Goal: Task Accomplishment & Management: Manage account settings

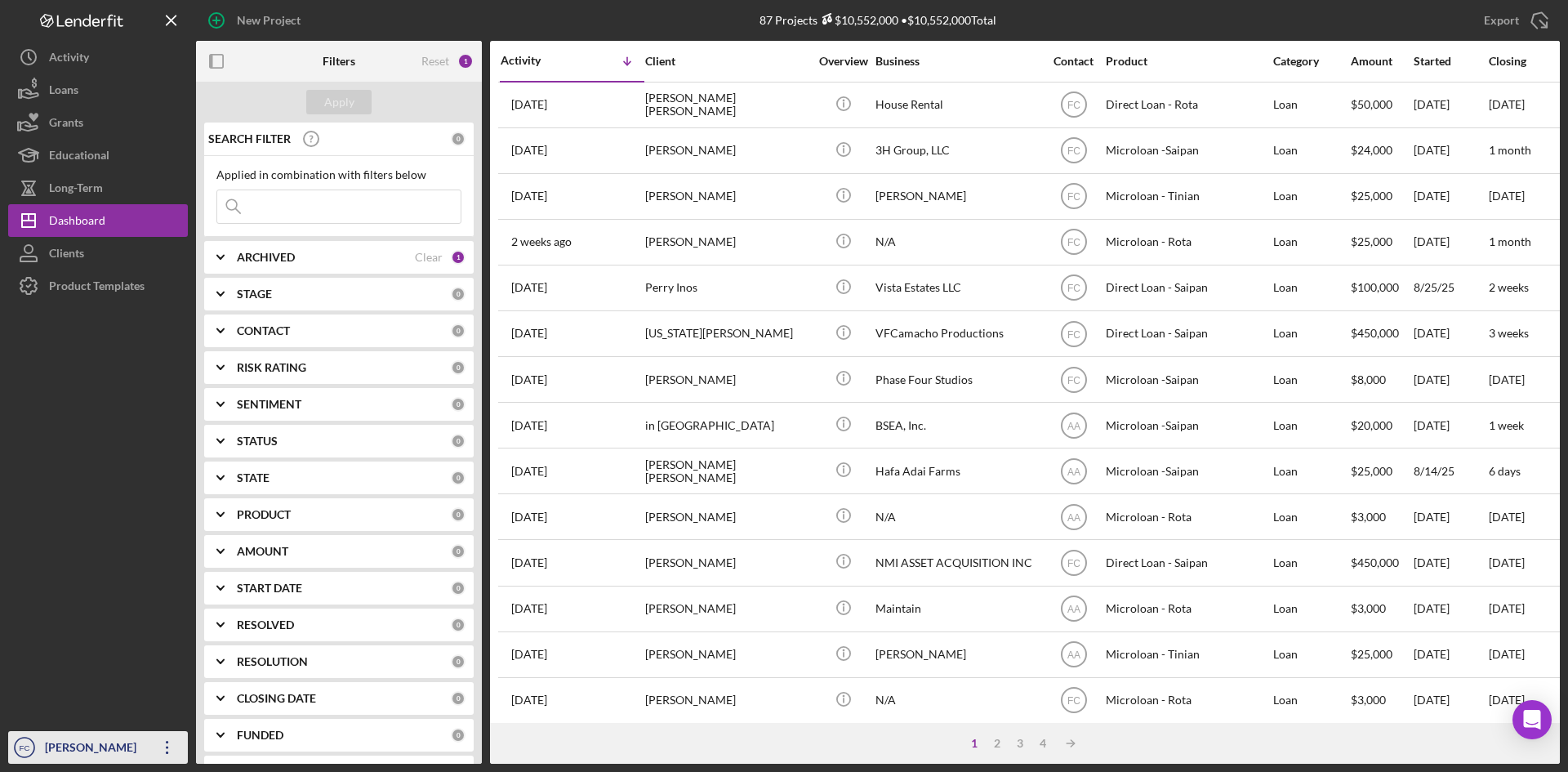
click at [99, 736] on div "[PERSON_NAME]" at bounding box center [94, 750] width 107 height 36
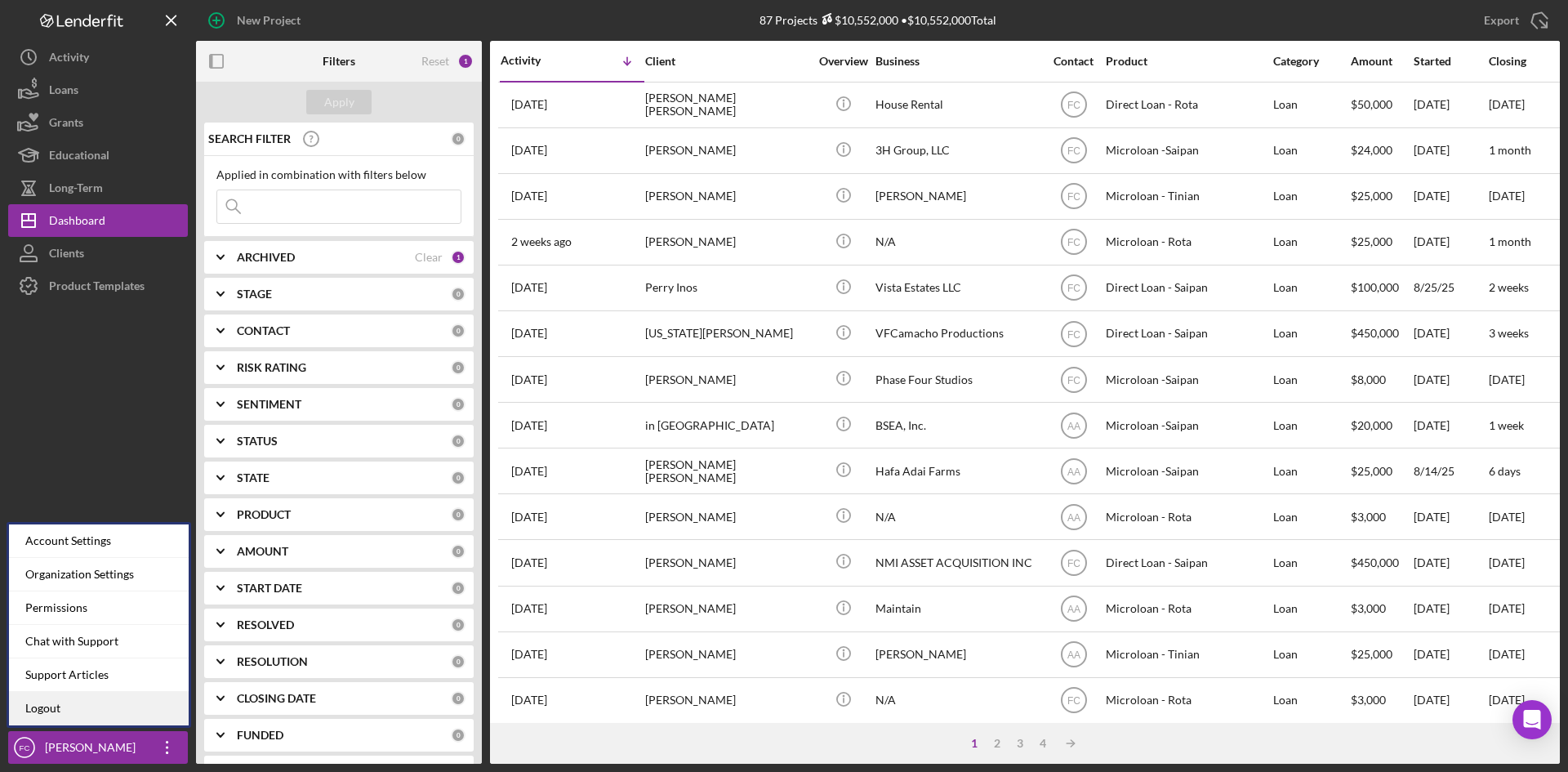
click at [97, 720] on link "Logout" at bounding box center [98, 709] width 179 height 34
